Goal: Task Accomplishment & Management: Complete application form

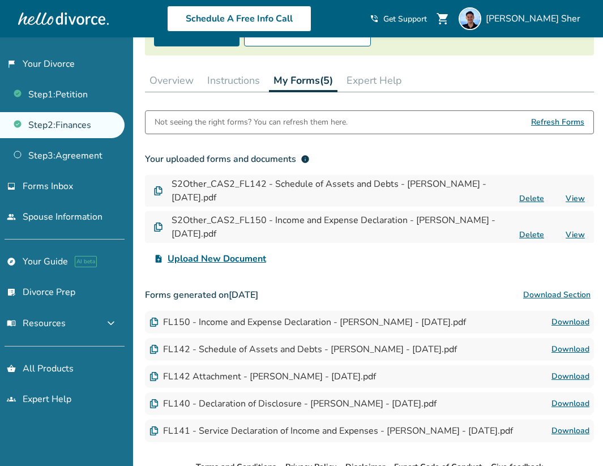
click at [251, 89] on button "Instructions" at bounding box center [234, 80] width 62 height 23
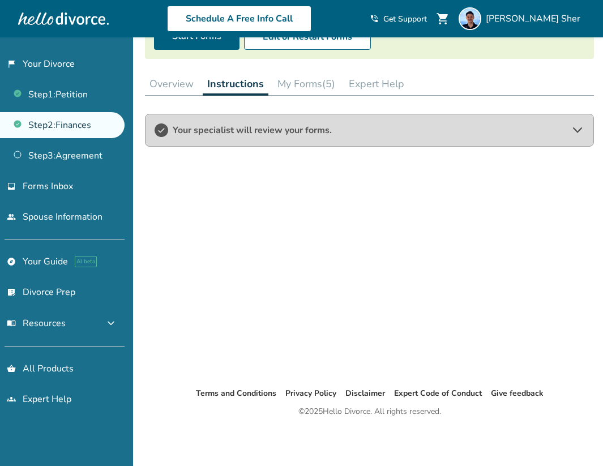
scroll to position [140, 0]
click at [308, 87] on button "My Forms (5)" at bounding box center [306, 84] width 67 height 23
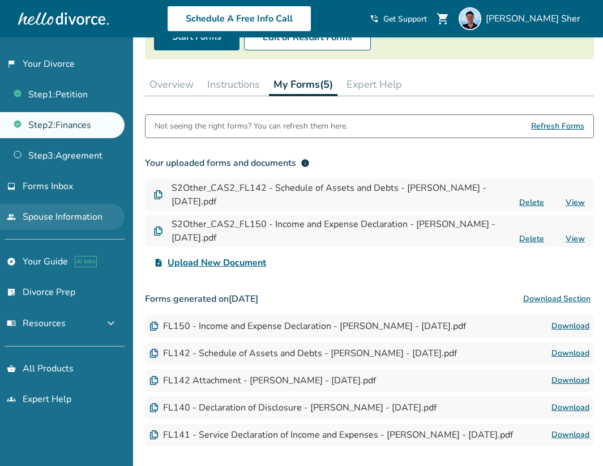
click at [99, 207] on link "people Spouse Information" at bounding box center [62, 217] width 125 height 26
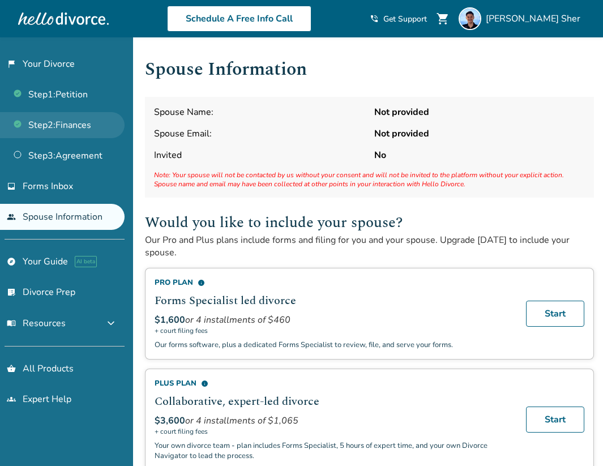
click at [83, 130] on link "Step 2 : Finances" at bounding box center [62, 125] width 125 height 26
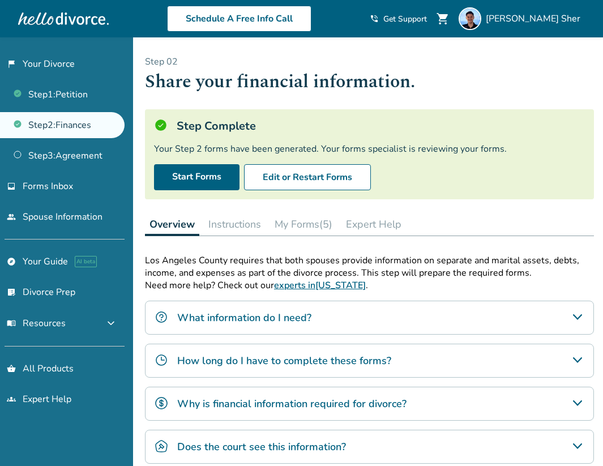
click at [219, 224] on button "Instructions" at bounding box center [235, 224] width 62 height 23
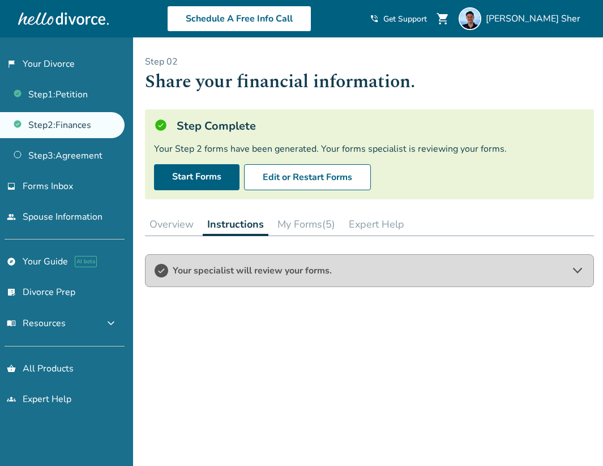
click at [315, 229] on button "My Forms (5)" at bounding box center [306, 224] width 67 height 23
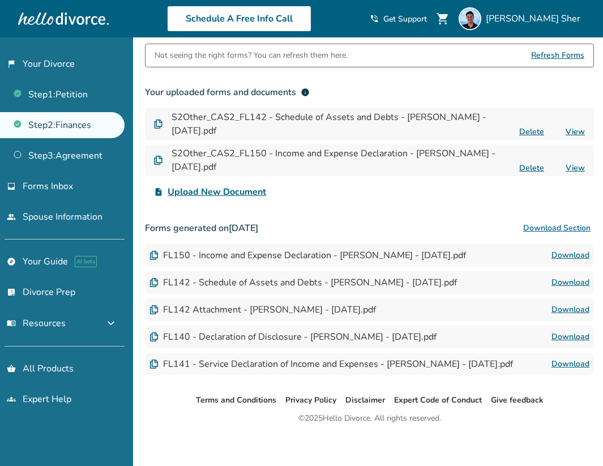
scroll to position [217, 0]
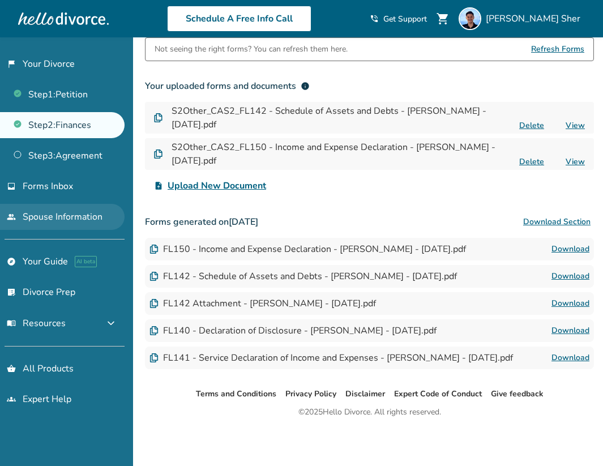
click at [77, 216] on link "people Spouse Information" at bounding box center [62, 217] width 125 height 26
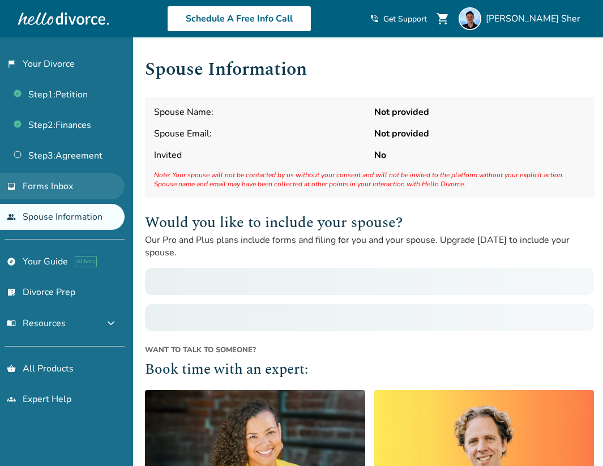
click at [61, 195] on link "inbox Forms Inbox" at bounding box center [62, 186] width 125 height 26
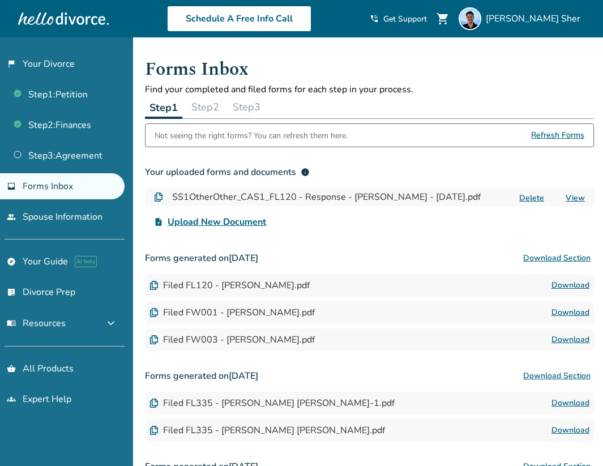
click at [61, 195] on link "inbox Forms Inbox" at bounding box center [62, 186] width 125 height 26
click at [228, 114] on div "Step 1 Step 2 Step 3" at bounding box center [369, 107] width 449 height 23
click at [216, 106] on button "Step 2" at bounding box center [205, 107] width 37 height 23
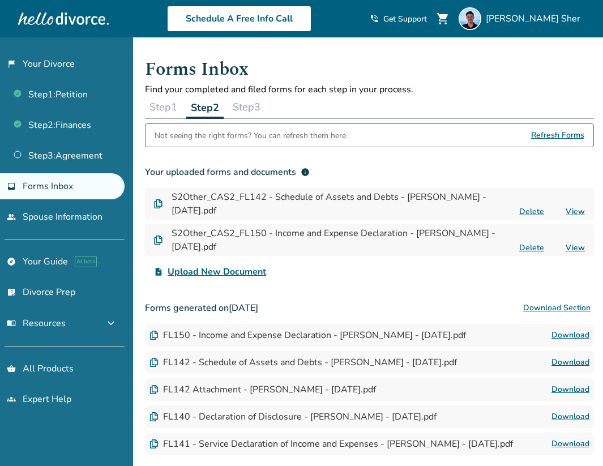
click at [564, 135] on span "Refresh Forms" at bounding box center [557, 135] width 53 height 23
click at [256, 116] on button "Step 3" at bounding box center [246, 107] width 37 height 23
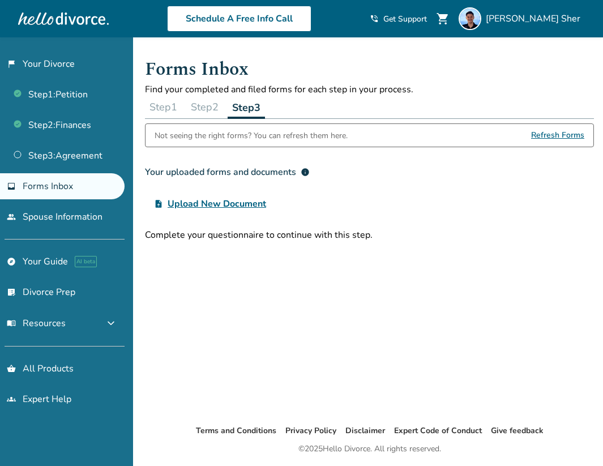
click at [199, 108] on button "Step 2" at bounding box center [204, 107] width 37 height 23
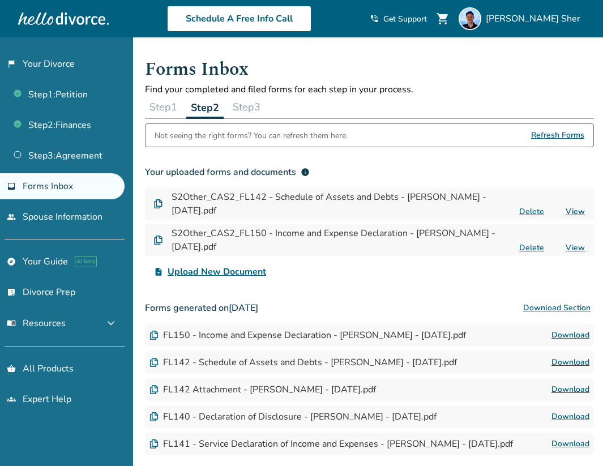
click at [540, 129] on span "Refresh Forms" at bounding box center [557, 135] width 53 height 23
click at [68, 126] on link "Step 2 : Finances" at bounding box center [62, 125] width 125 height 26
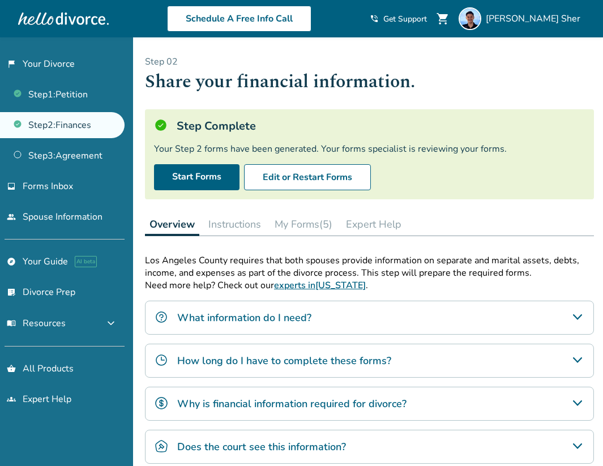
click at [302, 232] on button "My Forms (5)" at bounding box center [303, 224] width 67 height 23
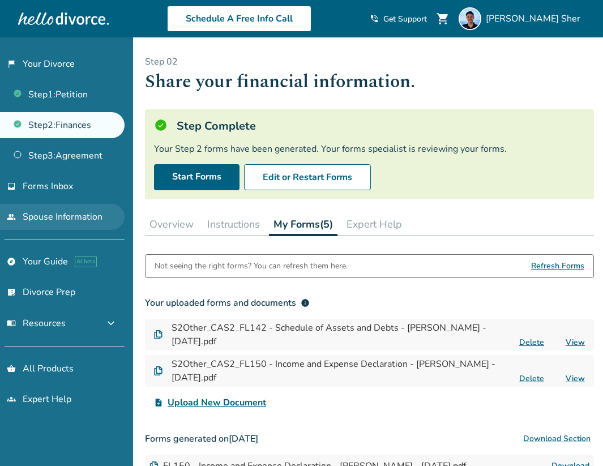
click at [67, 211] on link "people Spouse Information" at bounding box center [62, 217] width 125 height 26
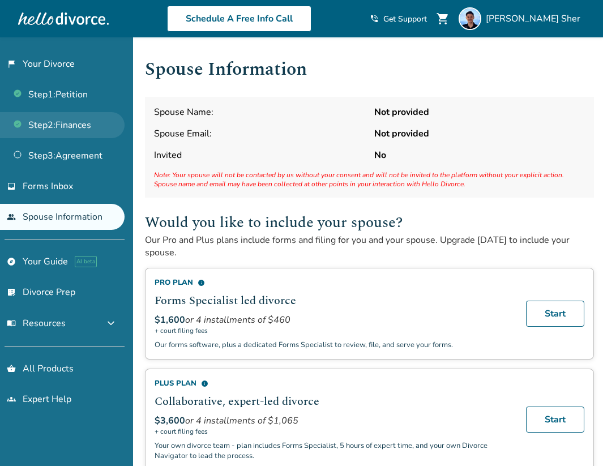
click at [69, 136] on link "Step 2 : Finances" at bounding box center [62, 125] width 125 height 26
